Goal: Contribute content: Add original content to the website for others to see

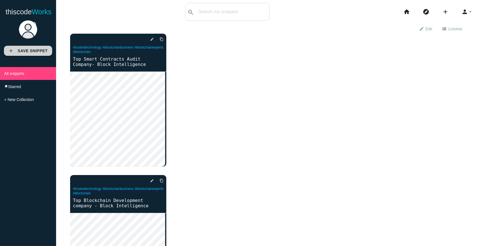
click at [28, 50] on b "Save Snippet" at bounding box center [33, 51] width 30 height 4
click at [442, 12] on icon "add" at bounding box center [445, 12] width 7 height 18
click at [424, 12] on icon "explore" at bounding box center [425, 12] width 7 height 18
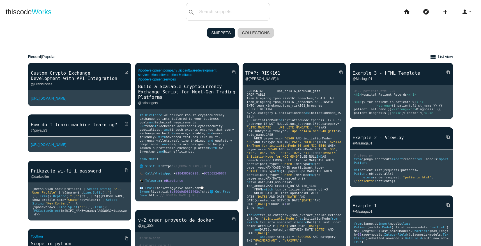
click at [251, 32] on link "Collections" at bounding box center [255, 33] width 37 height 10
click at [442, 11] on icon "add" at bounding box center [445, 12] width 7 height 18
click at [457, 10] on link "code Snippet" at bounding box center [457, 10] width 39 height 14
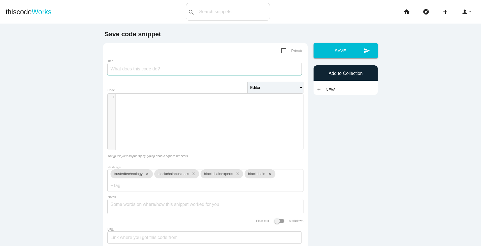
click at [140, 64] on input "Title" at bounding box center [204, 69] width 194 height 12
paste input "Best Smart Contracts Development Service - Block Intelligence"
type input "Best Smart Contracts Development Service - Block Intelligence"
click at [133, 118] on div "​ x 1 ​" at bounding box center [210, 126] width 204 height 64
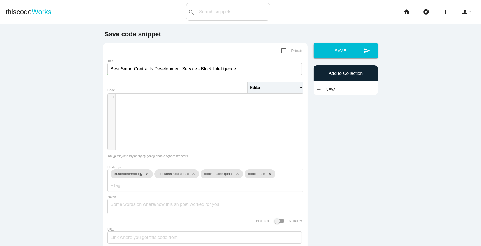
paste textarea "Kn"
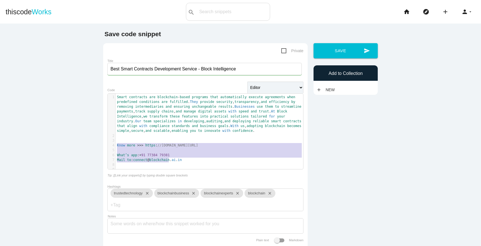
type textarea "Know more >>> https://www.blockintelligence.io/smart-contract-audit-company Wha…"
drag, startPoint x: 114, startPoint y: 146, endPoint x: 230, endPoint y: 176, distance: 120.0
click at [230, 174] on div "Know more >>> https://www.blockintelligence.io/smart-contract-audit-company Wha…" at bounding box center [205, 131] width 196 height 84
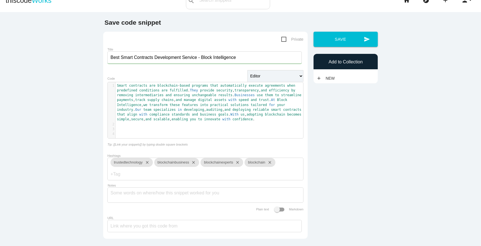
scroll to position [0, 0]
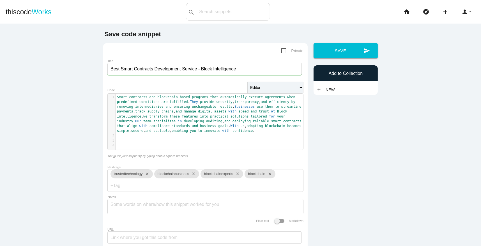
click at [355, 61] on div "send Save Add to Collection add New" at bounding box center [346, 69] width 70 height 52
click at [323, 90] on link "add New" at bounding box center [326, 90] width 21 height 10
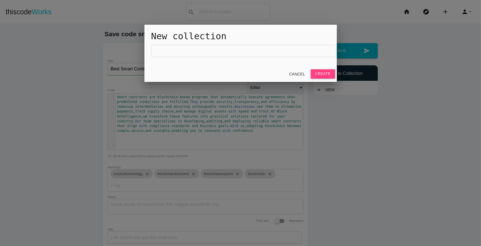
click at [350, 120] on div at bounding box center [240, 92] width 481 height 307
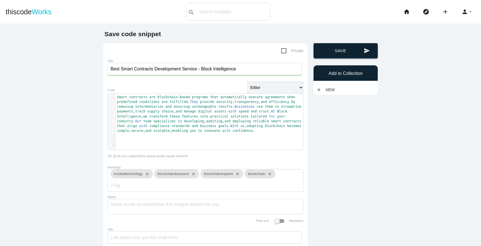
click at [346, 51] on button "send Save" at bounding box center [345, 50] width 64 height 15
